Goal: Task Accomplishment & Management: Use online tool/utility

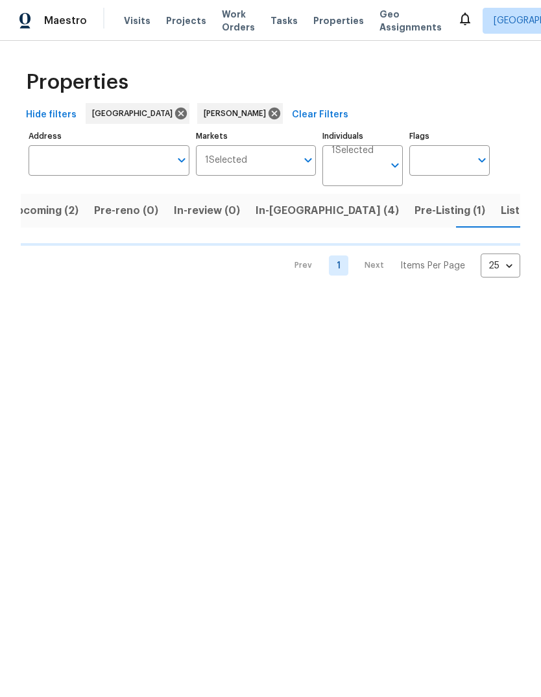
scroll to position [0, 20]
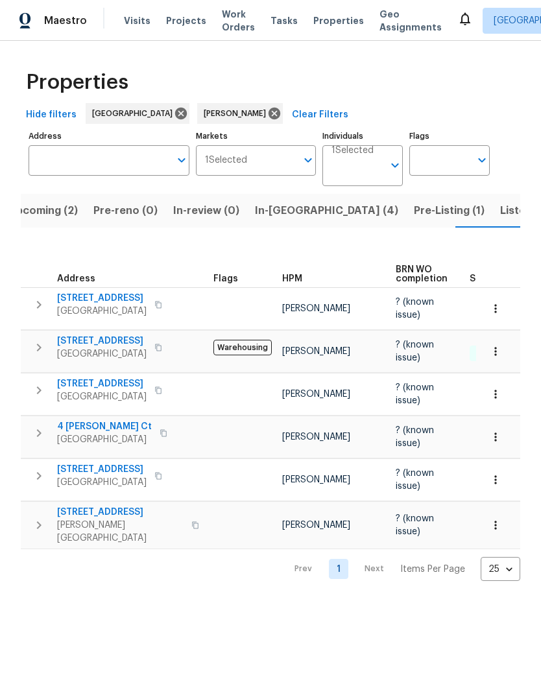
click at [111, 521] on span "[PERSON_NAME][GEOGRAPHIC_DATA]" at bounding box center [120, 532] width 126 height 26
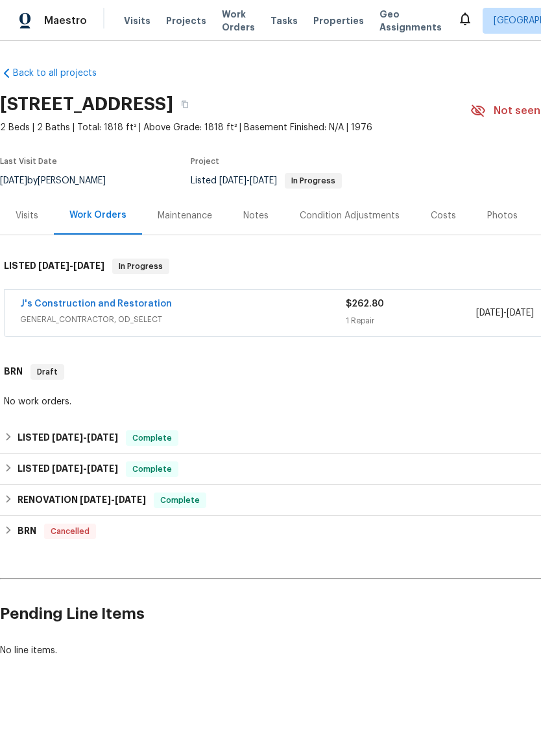
click at [117, 307] on link "J's Construction and Restoration" at bounding box center [96, 304] width 152 height 9
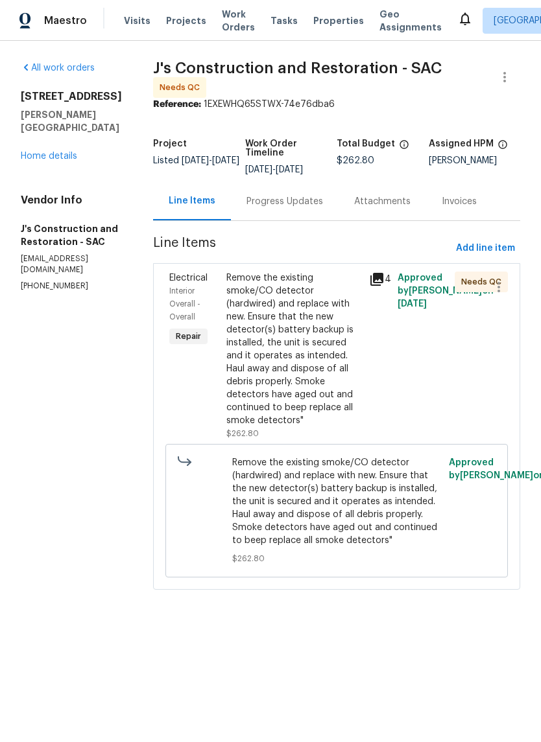
click at [301, 392] on div "Remove the existing smoke/CO detector (hardwired) and replace with new. Ensure …" at bounding box center [293, 350] width 135 height 156
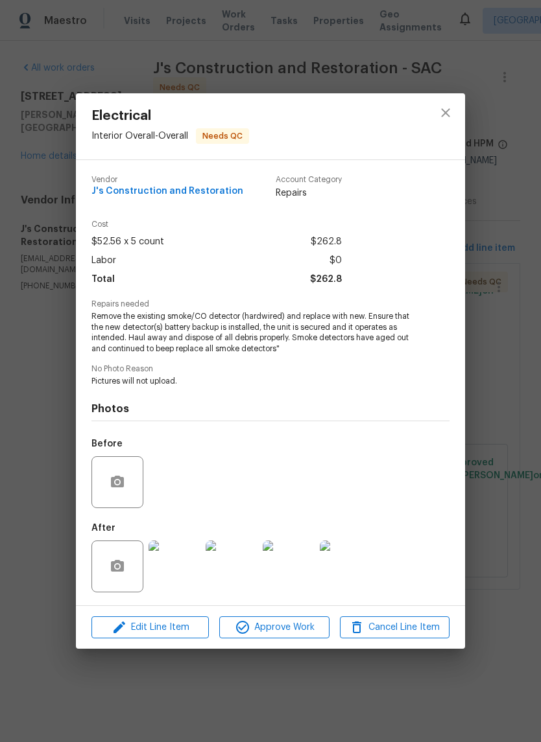
click at [171, 568] on img at bounding box center [174, 567] width 52 height 52
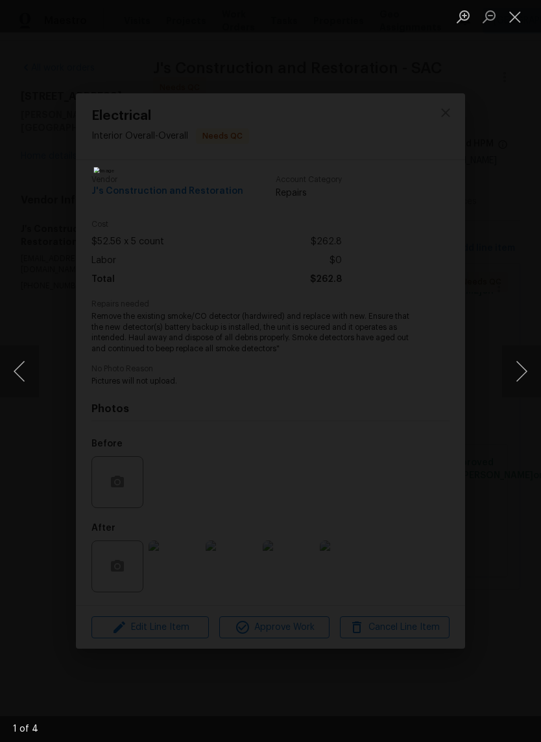
click at [524, 370] on button "Next image" at bounding box center [521, 372] width 39 height 52
click at [519, 365] on button "Next image" at bounding box center [521, 372] width 39 height 52
click at [521, 373] on button "Next image" at bounding box center [521, 372] width 39 height 52
click at [524, 371] on button "Next image" at bounding box center [521, 372] width 39 height 52
click at [522, 373] on button "Next image" at bounding box center [521, 372] width 39 height 52
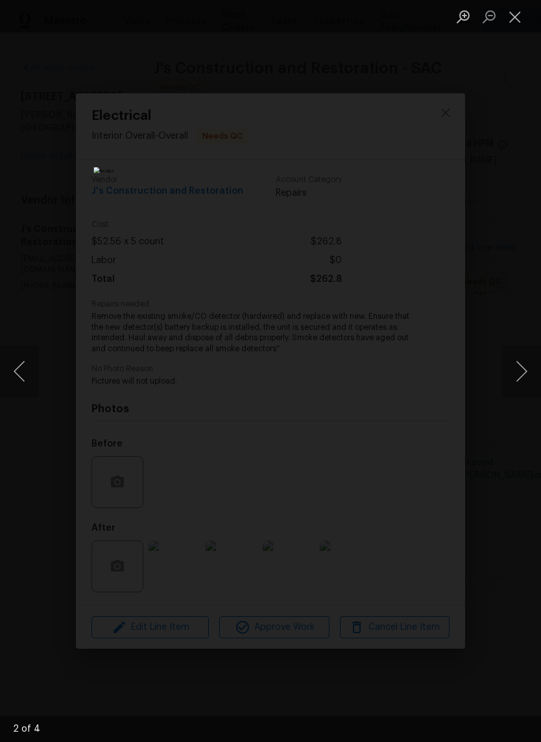
click at [511, 2] on li "Lightbox" at bounding box center [515, 16] width 26 height 32
click at [511, 18] on button "Close lightbox" at bounding box center [515, 16] width 26 height 23
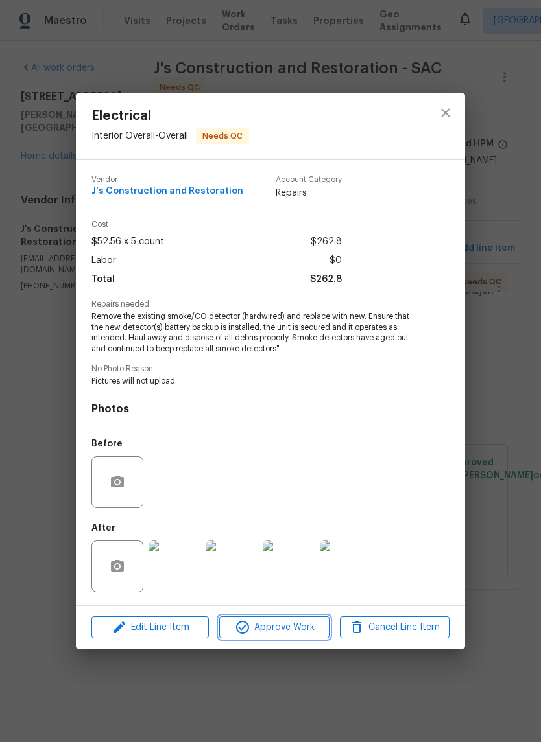
click at [301, 622] on span "Approve Work" at bounding box center [274, 628] width 102 height 16
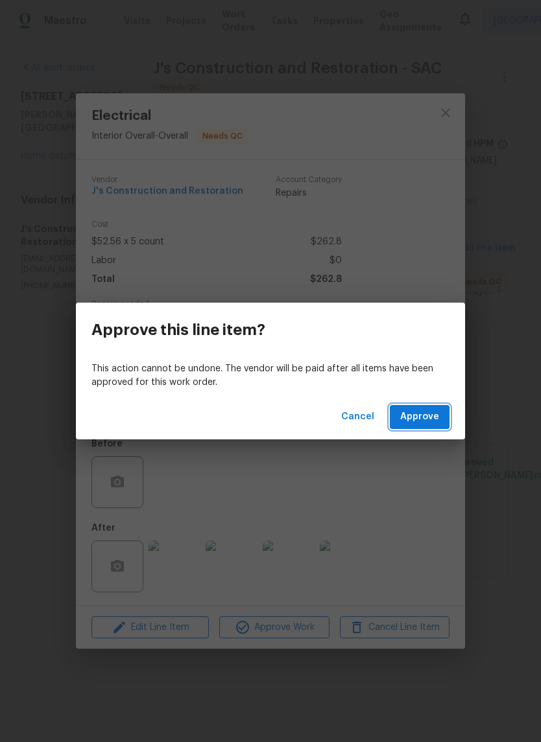
click at [421, 422] on span "Approve" at bounding box center [419, 417] width 39 height 16
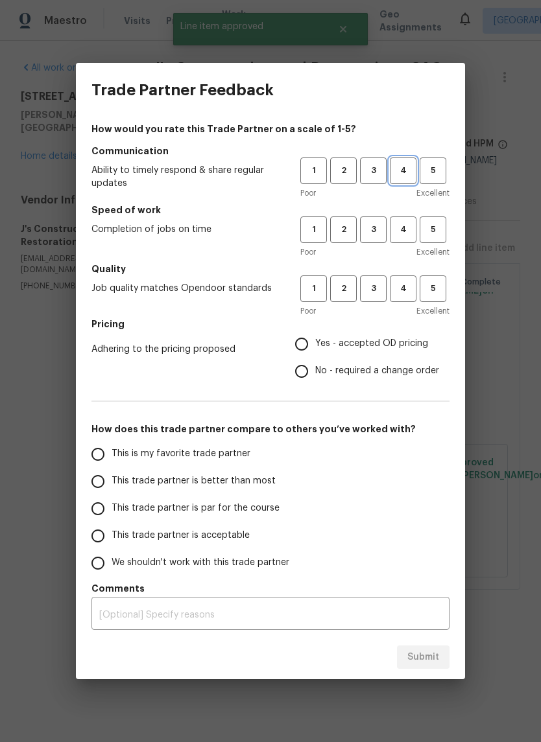
click at [404, 171] on span "4" at bounding box center [403, 170] width 24 height 15
click at [406, 228] on span "4" at bounding box center [403, 229] width 24 height 15
click at [408, 298] on button "4" at bounding box center [403, 289] width 27 height 27
click at [295, 346] on input "Yes - accepted OD pricing" at bounding box center [301, 344] width 27 height 27
radio input "true"
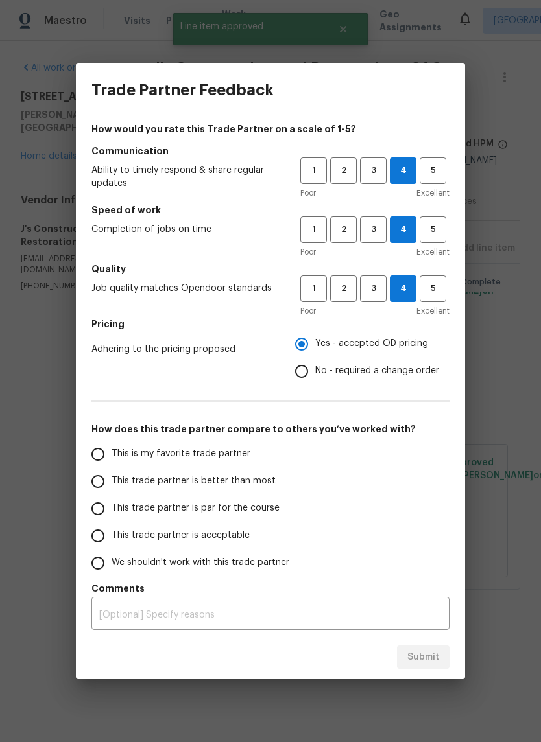
click at [99, 481] on input "This trade partner is better than most" at bounding box center [97, 481] width 27 height 27
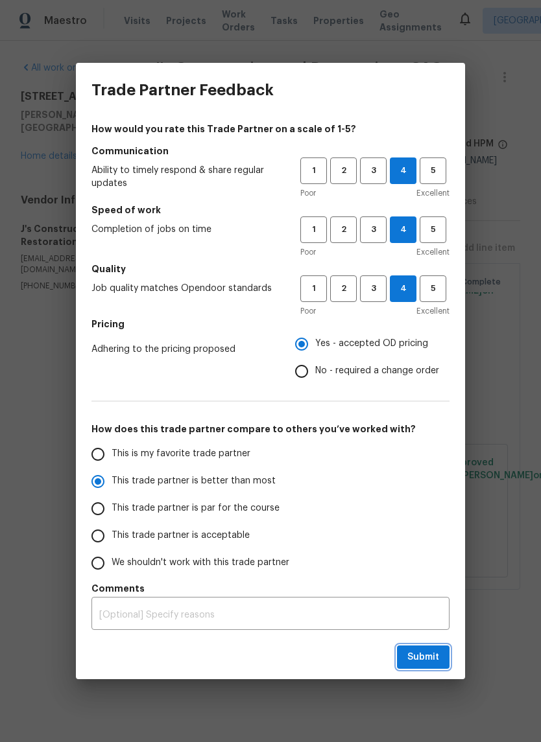
click at [421, 663] on span "Submit" at bounding box center [423, 658] width 32 height 16
radio input "true"
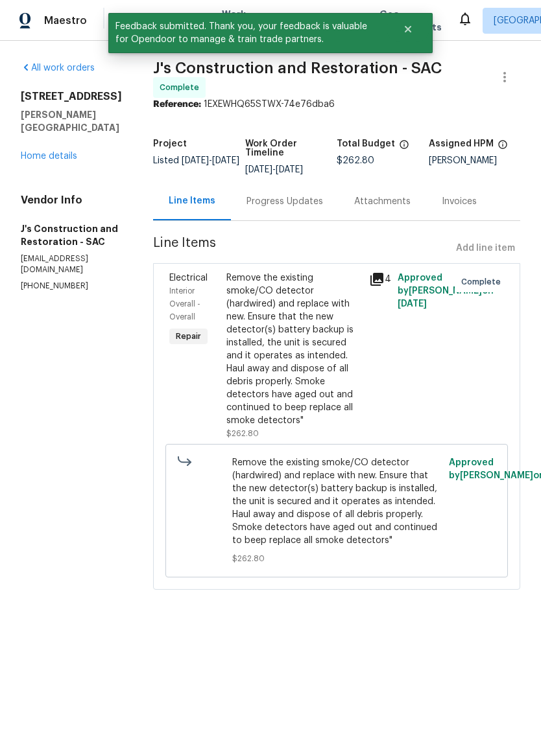
click at [71, 152] on link "Home details" at bounding box center [49, 156] width 56 height 9
